Goal: Information Seeking & Learning: Learn about a topic

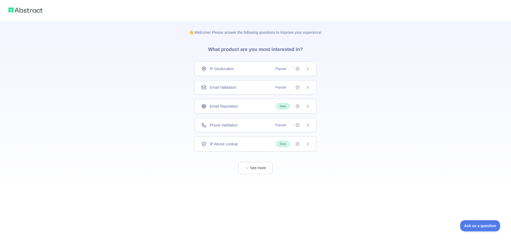
click at [224, 69] on span "IP Geolocation" at bounding box center [222, 68] width 24 height 5
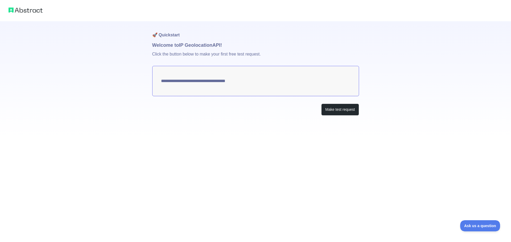
type textarea "**********"
drag, startPoint x: 166, startPoint y: 53, endPoint x: 181, endPoint y: 54, distance: 14.7
click at [181, 54] on p "Click the button below to make your first free test request." at bounding box center [255, 57] width 207 height 17
click at [232, 57] on p "Click the button below to make your first free test request." at bounding box center [255, 57] width 207 height 17
click at [336, 112] on button "Make test request" at bounding box center [340, 110] width 38 height 12
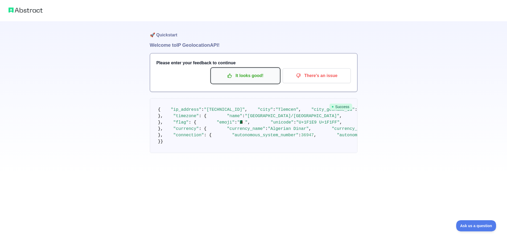
click at [242, 80] on p "It looks good!" at bounding box center [245, 75] width 60 height 9
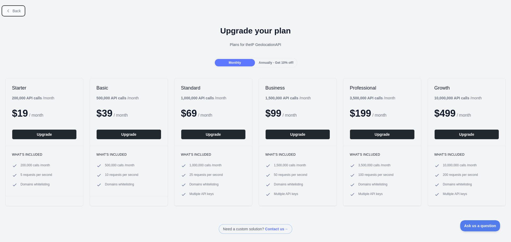
click at [15, 12] on span "Back" at bounding box center [17, 11] width 8 height 4
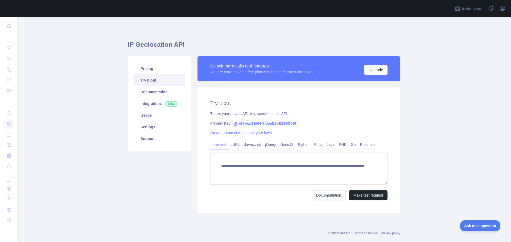
scroll to position [10, 0]
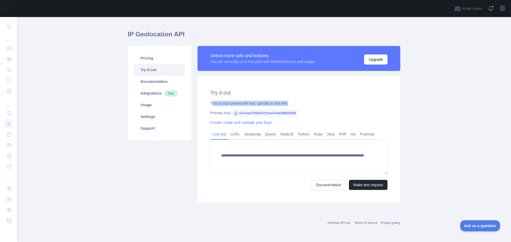
drag, startPoint x: 210, startPoint y: 104, endPoint x: 290, endPoint y: 103, distance: 80.4
click at [286, 103] on div "This is your private API key, specific to this API." at bounding box center [298, 103] width 177 height 5
click at [233, 138] on link "cURL" at bounding box center [235, 134] width 14 height 9
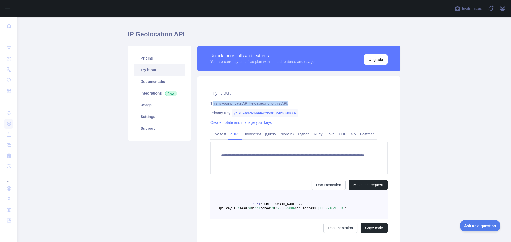
scroll to position [5, 0]
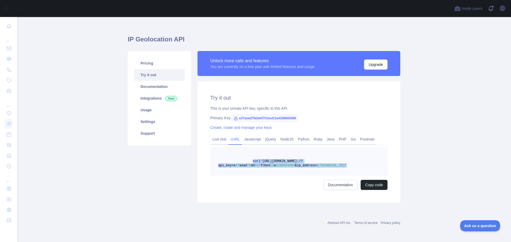
drag, startPoint x: 333, startPoint y: 167, endPoint x: 248, endPoint y: 162, distance: 85.3
click at [248, 162] on pre "curl 'https://ipgeolocation.abstractapi.com/v 1 /?api_key=e 37 aead 79 dd 447 f…" at bounding box center [298, 161] width 177 height 29
click at [148, 62] on link "Pricing" at bounding box center [159, 63] width 51 height 12
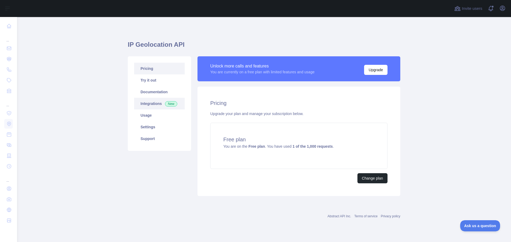
click at [158, 102] on link "Integrations New" at bounding box center [159, 104] width 51 height 12
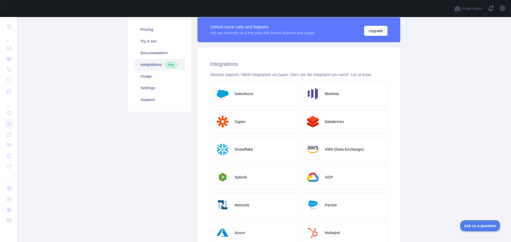
scroll to position [27, 0]
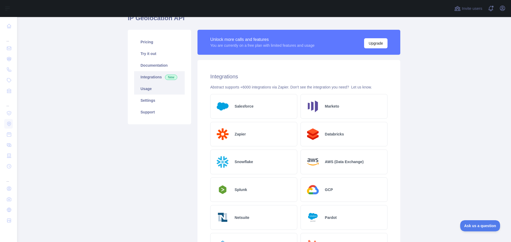
click at [146, 92] on link "Usage" at bounding box center [159, 89] width 51 height 12
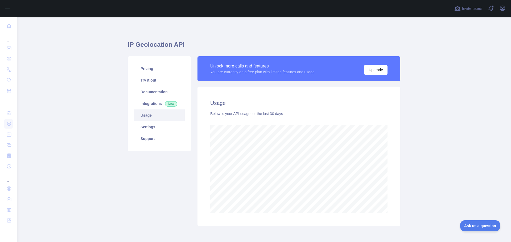
scroll to position [225, 490]
click at [142, 125] on link "Settings" at bounding box center [159, 127] width 51 height 12
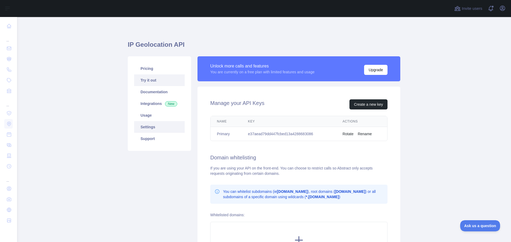
click at [149, 83] on link "Try it out" at bounding box center [159, 80] width 51 height 12
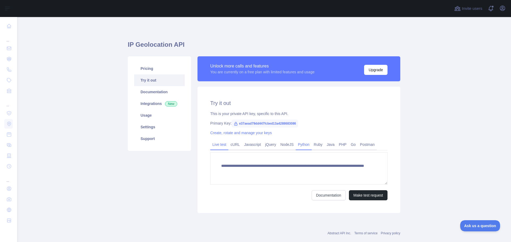
click at [304, 145] on link "Python" at bounding box center [304, 144] width 16 height 9
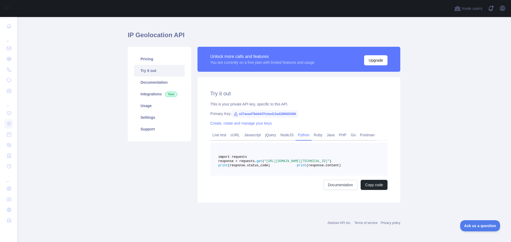
scroll to position [22, 0]
click at [148, 77] on link "Documentation" at bounding box center [159, 83] width 51 height 12
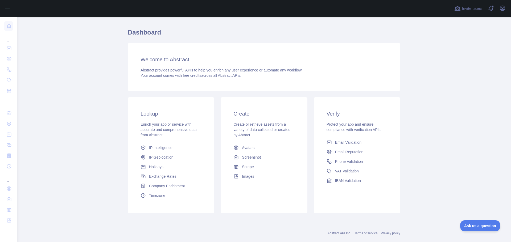
scroll to position [23, 0]
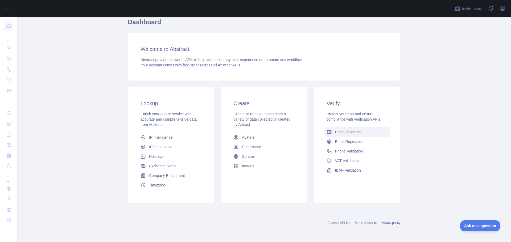
click at [332, 132] on link "Email Validation" at bounding box center [356, 132] width 65 height 10
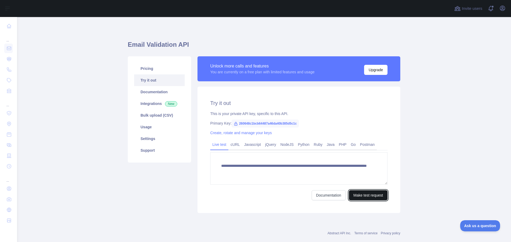
click at [374, 199] on button "Make test request" at bounding box center [368, 196] width 39 height 10
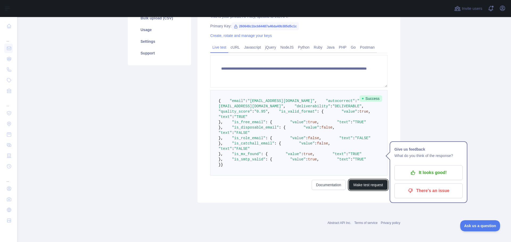
scroll to position [160, 0]
drag, startPoint x: 231, startPoint y: 130, endPoint x: 239, endPoint y: 130, distance: 7.4
click at [239, 136] on span ""is_role_email"" at bounding box center [249, 138] width 34 height 4
drag, startPoint x: 235, startPoint y: 125, endPoint x: 242, endPoint y: 123, distance: 7.0
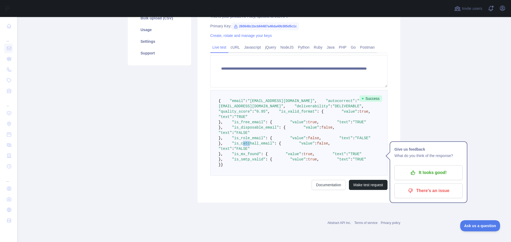
click at [242, 142] on span ""is_catchall_email"" at bounding box center [253, 144] width 43 height 4
click at [407, 168] on p "It looks good!" at bounding box center [428, 172] width 60 height 9
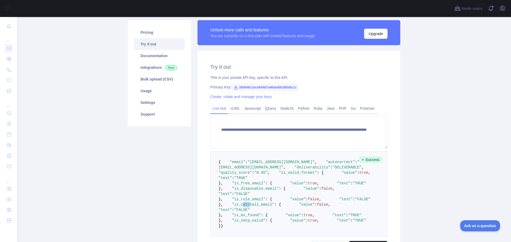
scroll to position [0, 0]
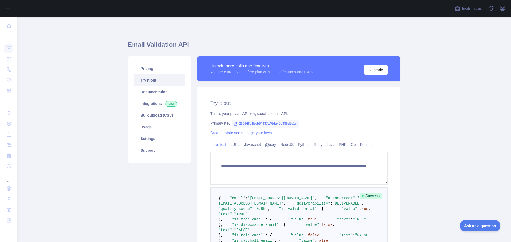
click at [149, 44] on h1 "Email Validation API" at bounding box center [264, 46] width 272 height 13
click at [492, 12] on span at bounding box center [492, 8] width 11 height 17
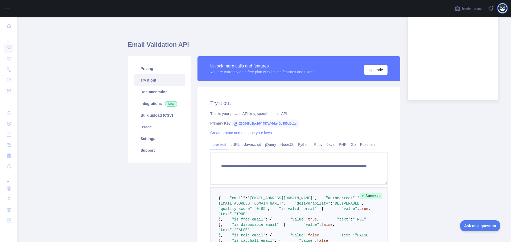
click at [500, 10] on icon "button" at bounding box center [502, 8] width 6 height 6
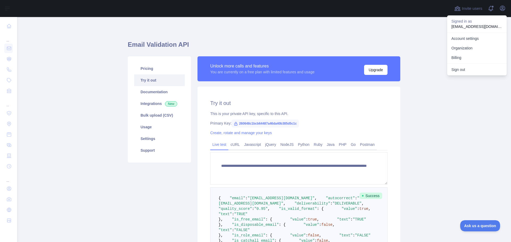
click at [389, 42] on h1 "Email Validation API" at bounding box center [264, 46] width 272 height 13
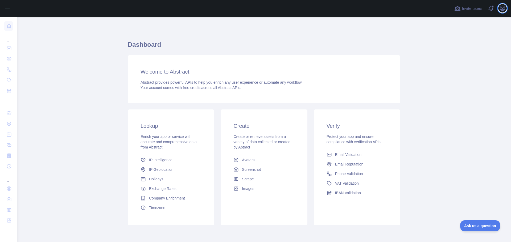
scroll to position [23, 0]
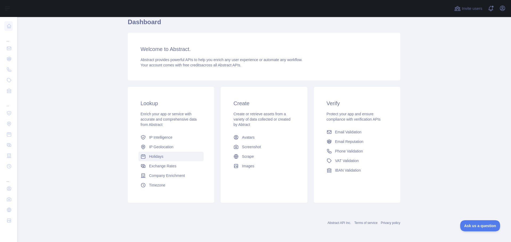
click at [156, 158] on span "Holidays" at bounding box center [156, 156] width 14 height 5
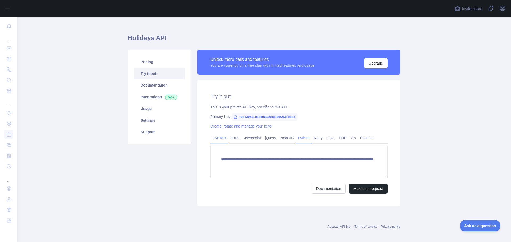
scroll to position [10, 0]
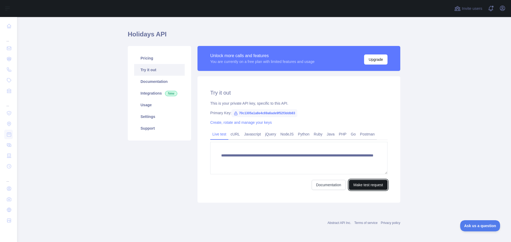
click at [365, 185] on button "Make test request" at bounding box center [368, 185] width 39 height 10
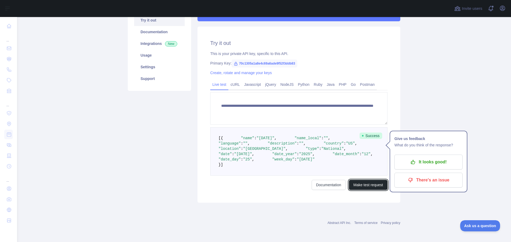
scroll to position [0, 0]
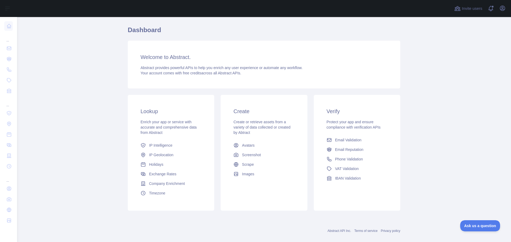
scroll to position [23, 0]
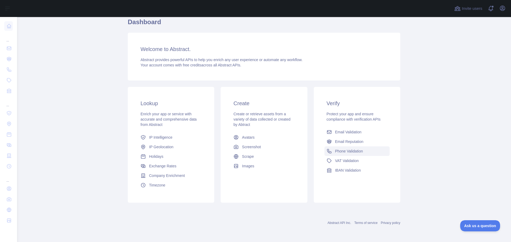
click at [340, 151] on span "Phone Validation" at bounding box center [349, 151] width 28 height 5
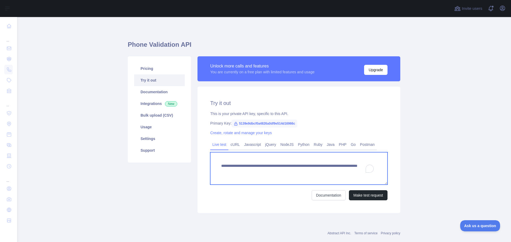
drag, startPoint x: 330, startPoint y: 172, endPoint x: 340, endPoint y: 172, distance: 10.1
click at [340, 172] on textarea "**********" at bounding box center [298, 168] width 177 height 32
type textarea "**********"
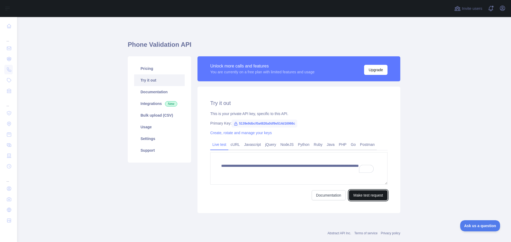
click at [361, 192] on button "Make test request" at bounding box center [368, 196] width 39 height 10
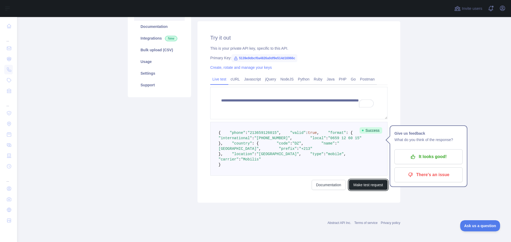
scroll to position [113, 0]
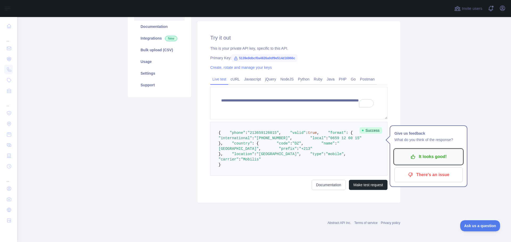
click at [425, 152] on p "It looks good!" at bounding box center [428, 156] width 60 height 9
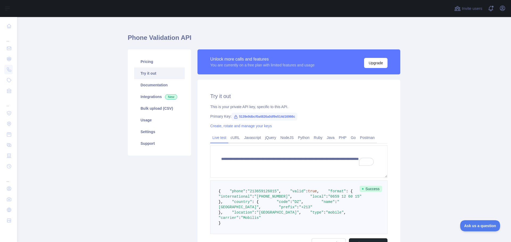
scroll to position [34, 0]
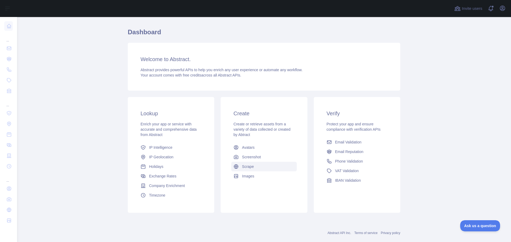
scroll to position [23, 0]
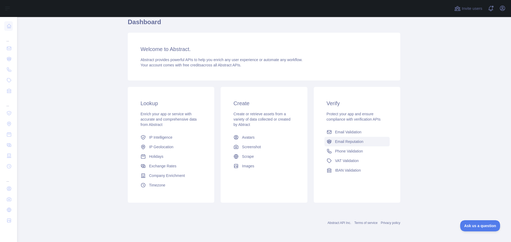
click at [338, 144] on span "Email Reputation" at bounding box center [349, 141] width 28 height 5
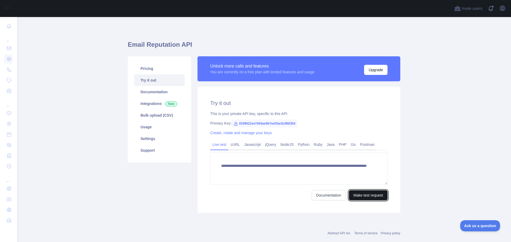
click at [365, 197] on button "Make test request" at bounding box center [368, 196] width 39 height 10
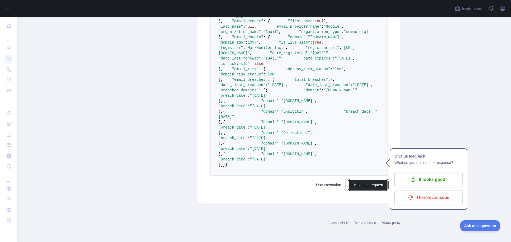
scroll to position [372, 0]
drag, startPoint x: 286, startPoint y: 146, endPoint x: 272, endPoint y: 146, distance: 13.9
click at [281, 103] on span ""[DOMAIN_NAME]"" at bounding box center [298, 101] width 34 height 4
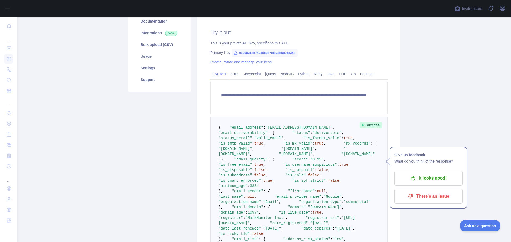
scroll to position [0, 0]
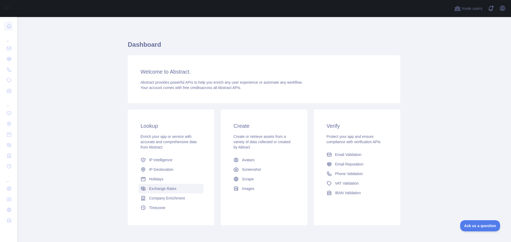
click at [183, 190] on link "Exchange Rates" at bounding box center [170, 189] width 65 height 10
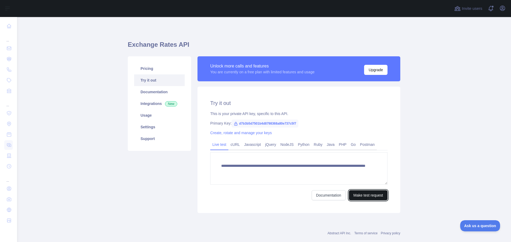
click at [358, 195] on button "Make test request" at bounding box center [368, 196] width 39 height 10
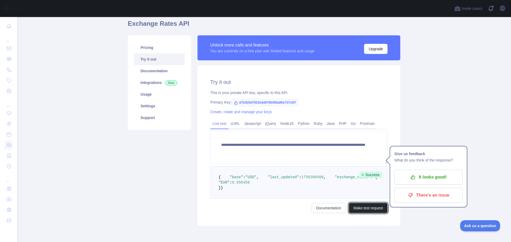
scroll to position [65, 0]
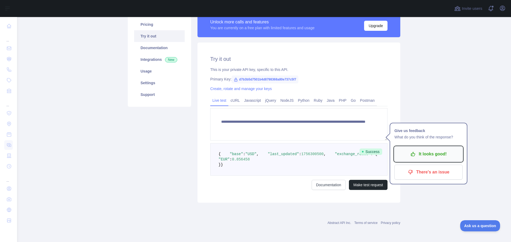
click at [433, 150] on p "It looks good!" at bounding box center [428, 154] width 60 height 9
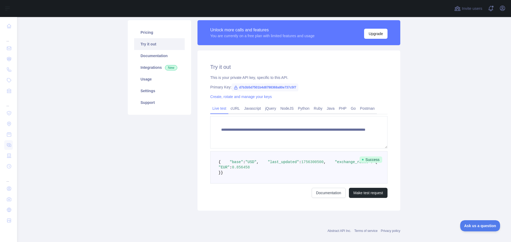
scroll to position [12, 0]
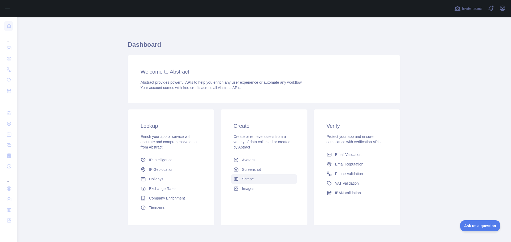
click at [258, 177] on link "Scrape" at bounding box center [263, 180] width 65 height 10
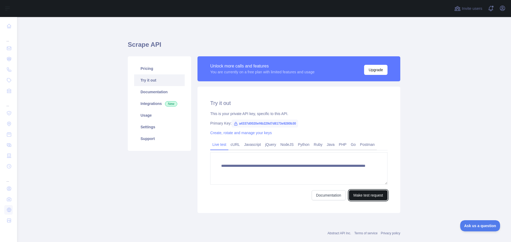
click at [367, 197] on button "Make test request" at bounding box center [368, 196] width 39 height 10
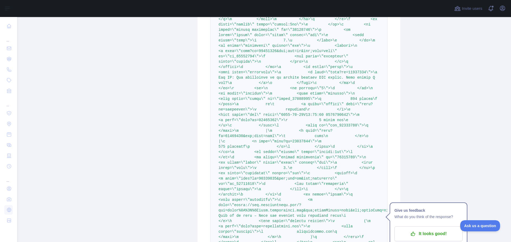
scroll to position [566, 0]
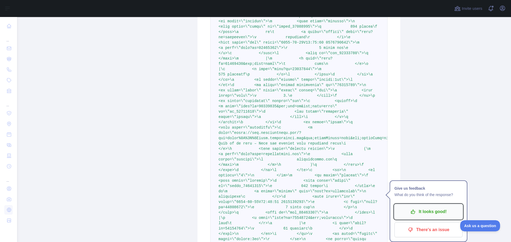
click at [424, 214] on p "It looks good!" at bounding box center [428, 212] width 60 height 9
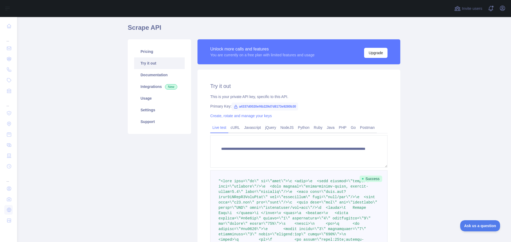
scroll to position [0, 0]
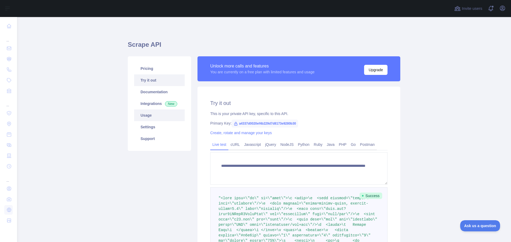
click at [144, 117] on link "Usage" at bounding box center [159, 116] width 51 height 12
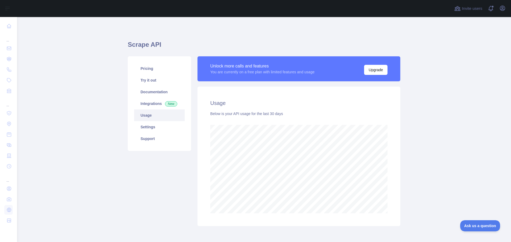
scroll to position [225, 490]
drag, startPoint x: 214, startPoint y: 113, endPoint x: 273, endPoint y: 113, distance: 58.8
click at [273, 113] on div "Below is your API usage for the last 30 days" at bounding box center [298, 113] width 177 height 5
drag, startPoint x: 211, startPoint y: 73, endPoint x: 318, endPoint y: 75, distance: 106.4
click at [316, 74] on div "Unlock more calls and features You are currently on a free plan with limited fe…" at bounding box center [298, 69] width 177 height 12
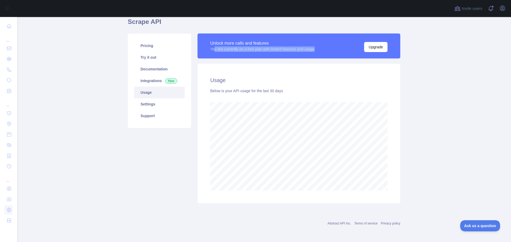
scroll to position [23, 0]
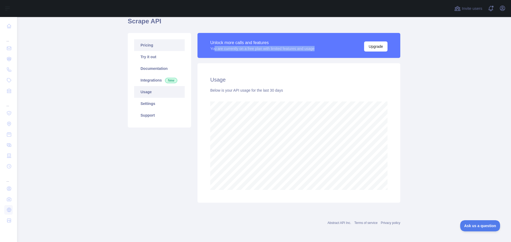
click at [146, 43] on link "Pricing" at bounding box center [159, 45] width 51 height 12
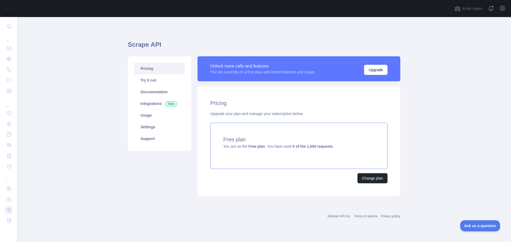
click at [257, 148] on strong "Free plan" at bounding box center [256, 146] width 16 height 4
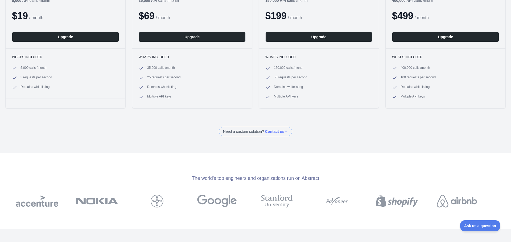
scroll to position [106, 0]
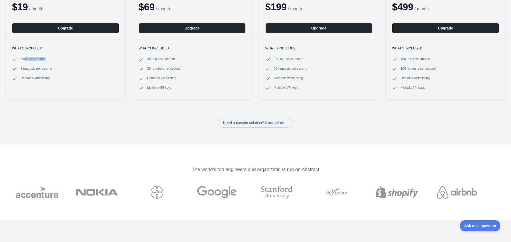
drag, startPoint x: 51, startPoint y: 61, endPoint x: 25, endPoint y: 59, distance: 26.4
click at [25, 59] on li "5,000 calls / month" at bounding box center [65, 59] width 107 height 5
drag, startPoint x: 53, startPoint y: 69, endPoint x: 22, endPoint y: 69, distance: 31.4
click at [22, 69] on li "3 requests per second" at bounding box center [65, 69] width 107 height 5
click at [55, 79] on li "Domains whitelisting" at bounding box center [65, 78] width 107 height 5
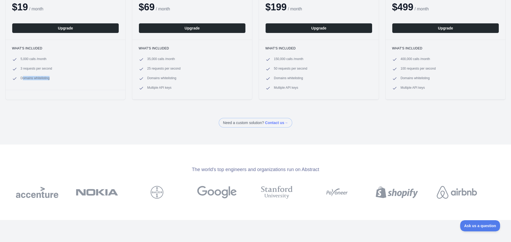
drag, startPoint x: 55, startPoint y: 81, endPoint x: 23, endPoint y: 78, distance: 32.3
click at [23, 78] on li "Domains whitelisting" at bounding box center [65, 78] width 107 height 5
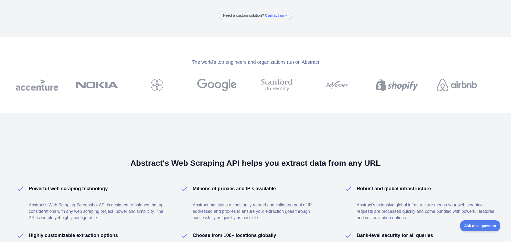
scroll to position [133, 0]
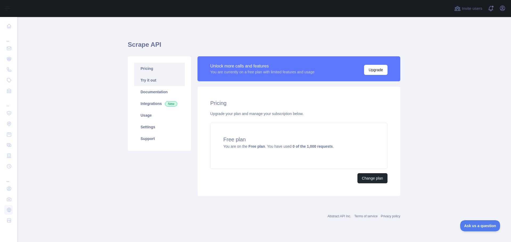
click at [151, 81] on link "Try it out" at bounding box center [159, 80] width 51 height 12
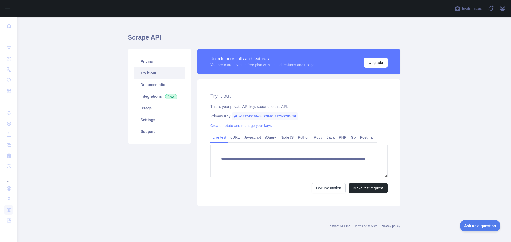
scroll to position [10, 0]
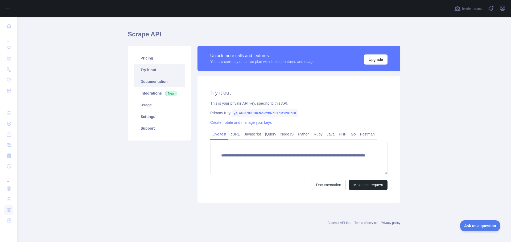
click at [155, 82] on link "Documentation" at bounding box center [159, 82] width 51 height 12
click at [150, 59] on link "Pricing" at bounding box center [159, 58] width 51 height 12
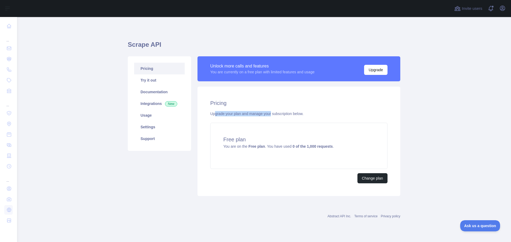
drag, startPoint x: 214, startPoint y: 116, endPoint x: 278, endPoint y: 112, distance: 63.4
click at [272, 112] on div "Upgrade your plan and manage your subscription below." at bounding box center [298, 113] width 177 height 5
click at [238, 148] on span "You are on the Free plan . You have used 0 of the 1,000 requests ." at bounding box center [278, 146] width 110 height 4
click at [158, 94] on link "Documentation" at bounding box center [159, 92] width 51 height 12
